Goal: Transaction & Acquisition: Purchase product/service

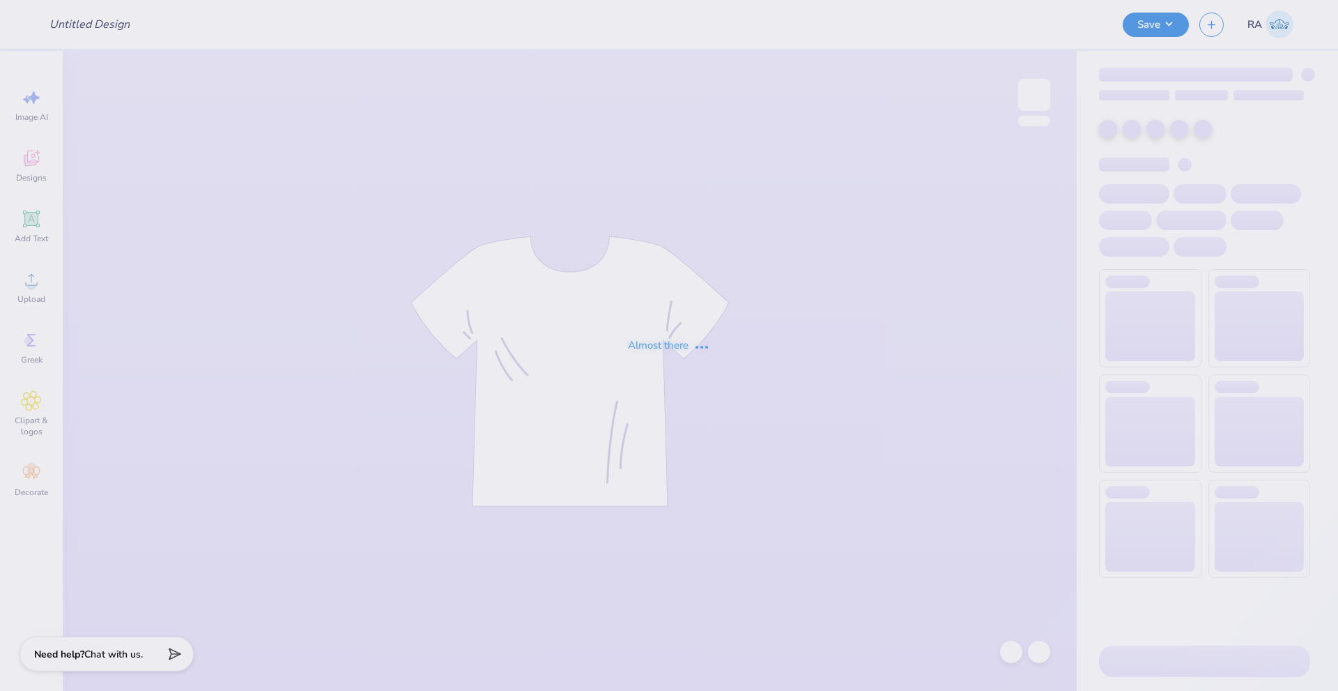
type input "UMN Nursing Draft!"
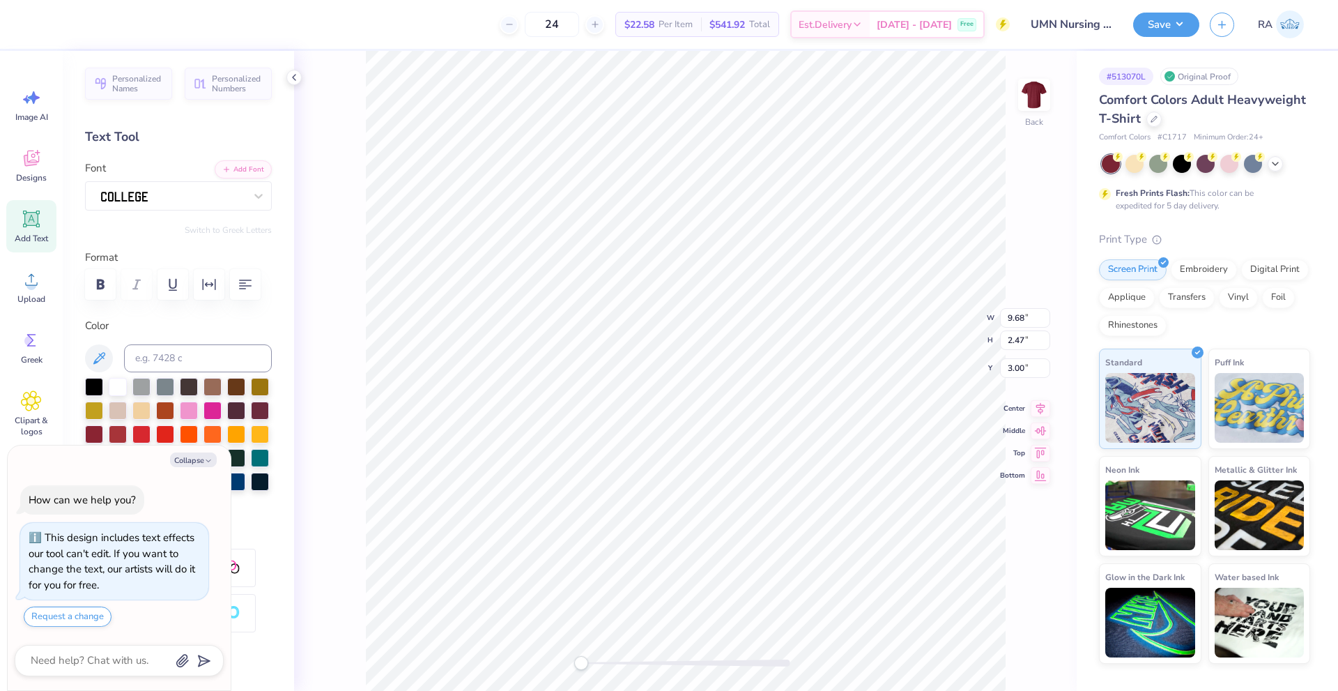
scroll to position [12, 3]
type textarea "x"
type input "2.98"
type input "1.16"
type input "7.17"
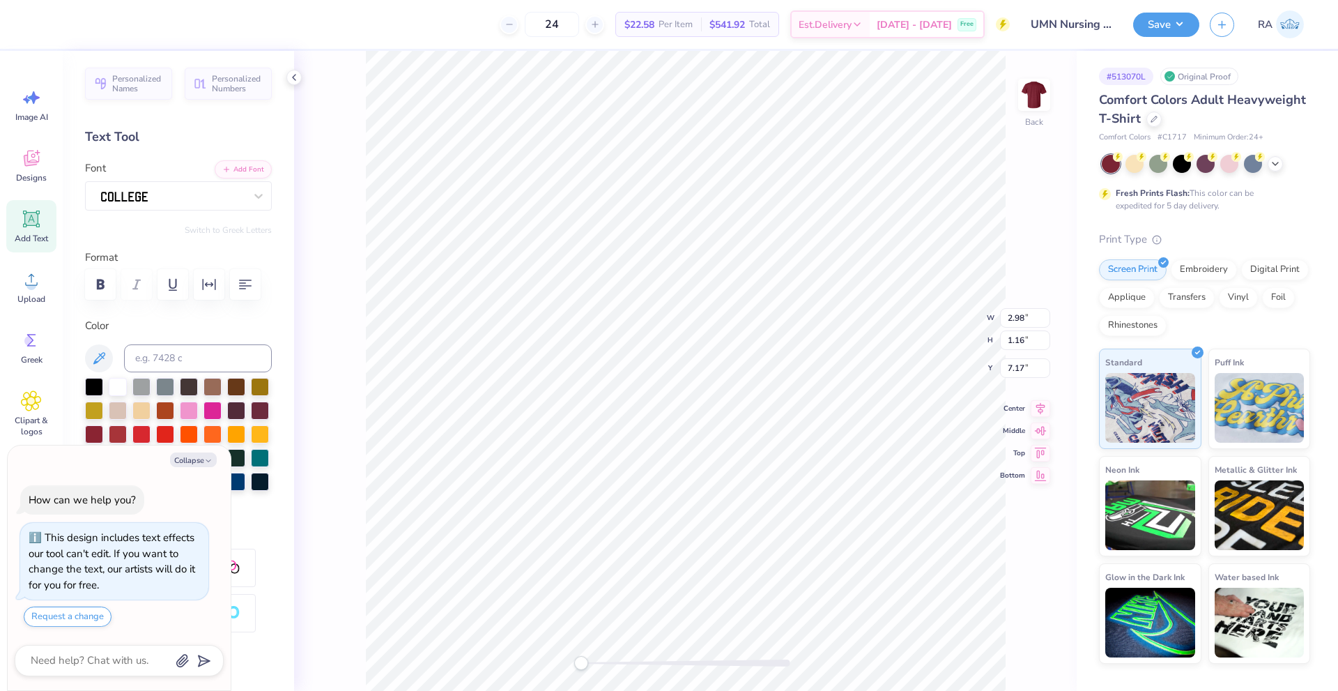
scroll to position [12, 2]
type textarea "x"
type input "3.81"
type input "1.51"
type input "5.16"
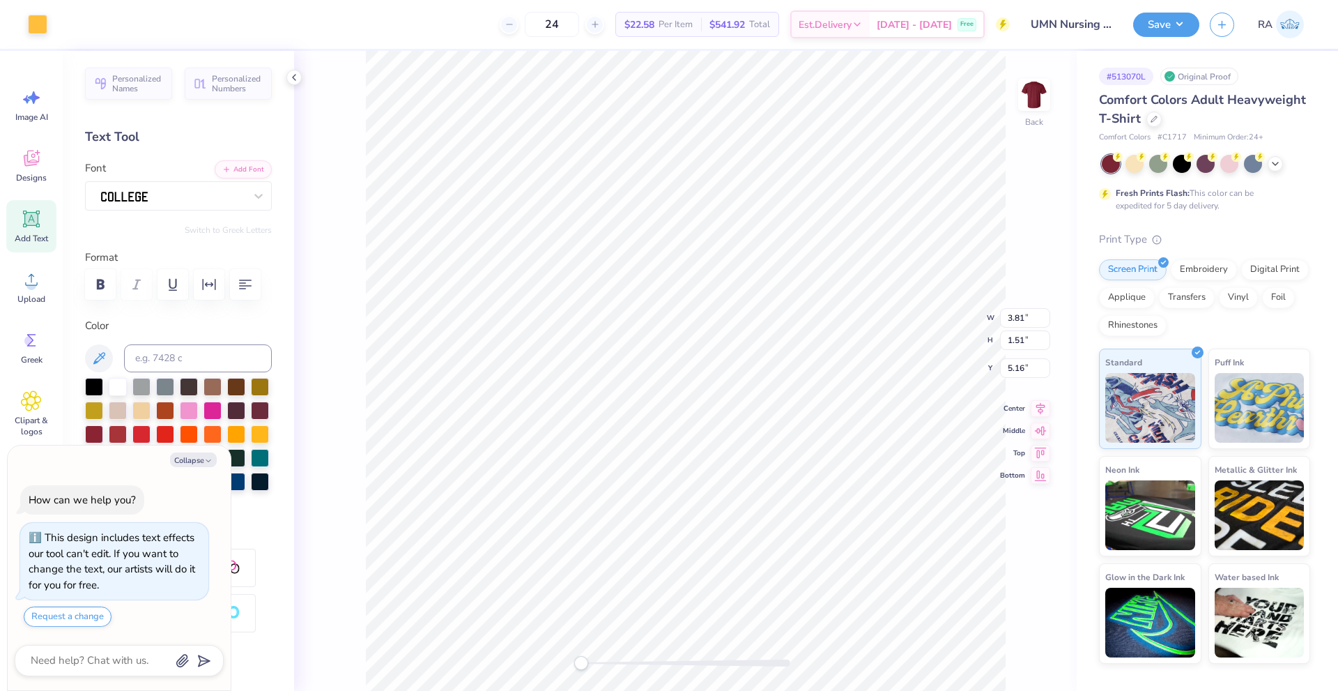
type textarea "x"
click at [490, 31] on div "24 $22.58 Per Item $541.92 Total Est. Delivery [DATE] - [DATE] Free" at bounding box center [534, 24] width 952 height 49
